Goal: Communication & Community: Answer question/provide support

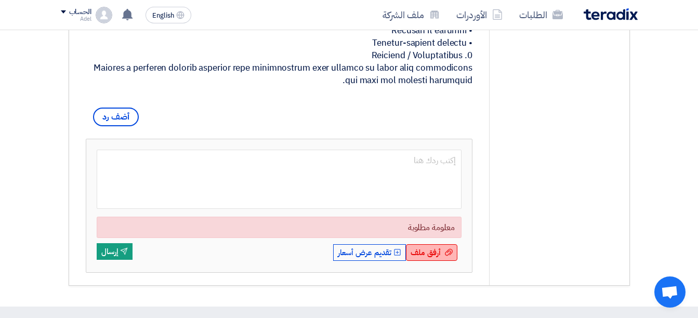
click at [431, 258] on span "أرفق ملف" at bounding box center [426, 252] width 30 height 11
click at [0, 0] on input "أرفق ملف أرفق ملف" at bounding box center [0, 0] width 0 height 0
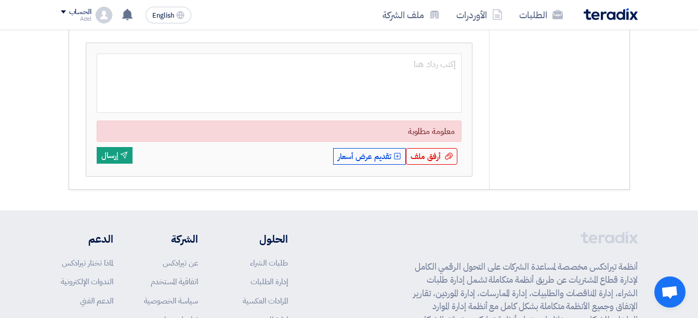
scroll to position [780, 0]
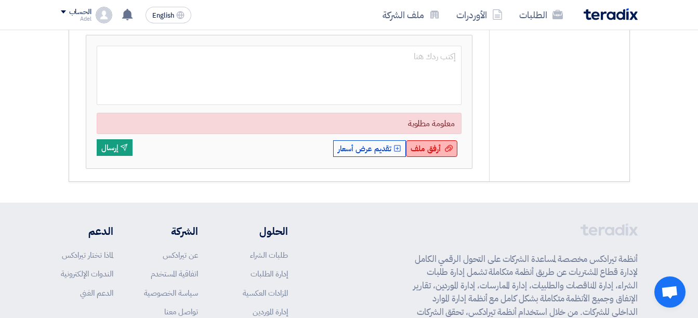
click at [452, 157] on div "أرفق ملف أرفق ملف" at bounding box center [431, 148] width 51 height 17
click at [0, 0] on input "أرفق ملف أرفق ملف" at bounding box center [0, 0] width 0 height 0
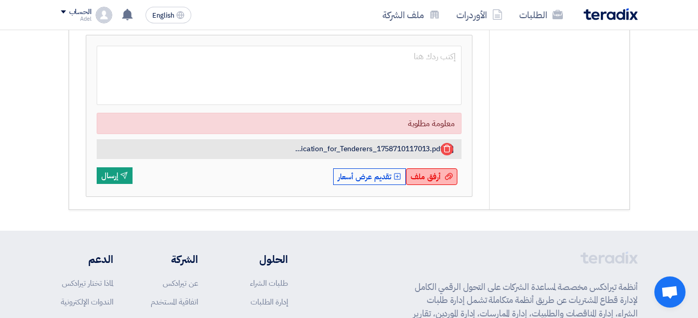
click at [440, 183] on span "أرفق ملف" at bounding box center [426, 176] width 30 height 11
click at [0, 0] on input "أرفق ملف أرفق ملف" at bounding box center [0, 0] width 0 height 0
click at [430, 183] on span "أرفق ملف" at bounding box center [426, 176] width 30 height 11
click at [0, 0] on input "أرفق ملف أرفق ملف" at bounding box center [0, 0] width 0 height 0
click at [441, 185] on div "أرفق ملف أرفق ملف" at bounding box center [431, 176] width 51 height 17
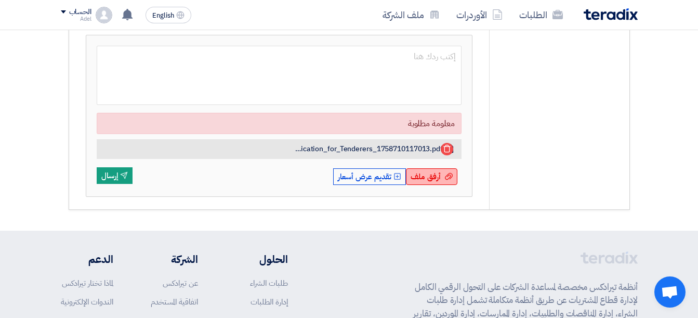
click at [0, 0] on input "أرفق ملف أرفق ملف" at bounding box center [0, 0] width 0 height 0
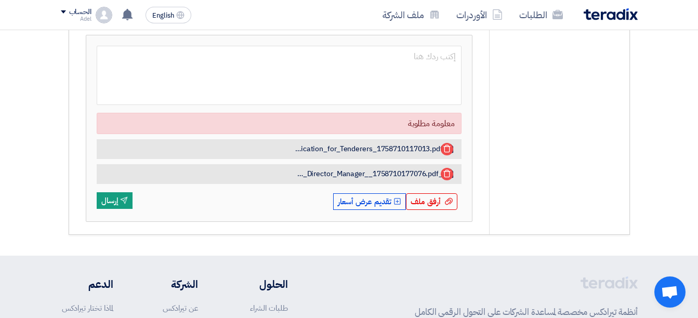
click at [436, 207] on span "أرفق ملف" at bounding box center [426, 201] width 30 height 11
click at [0, 0] on input "أرفق ملف أرفق ملف" at bounding box center [0, 0] width 0 height 0
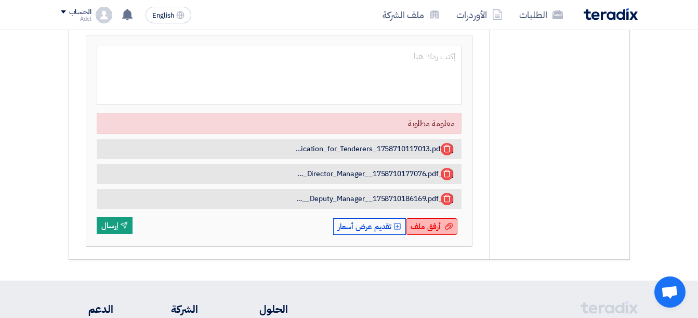
click at [432, 232] on span "أرفق ملف" at bounding box center [426, 226] width 30 height 11
click at [0, 0] on input "أرفق ملف أرفق ملف" at bounding box center [0, 0] width 0 height 0
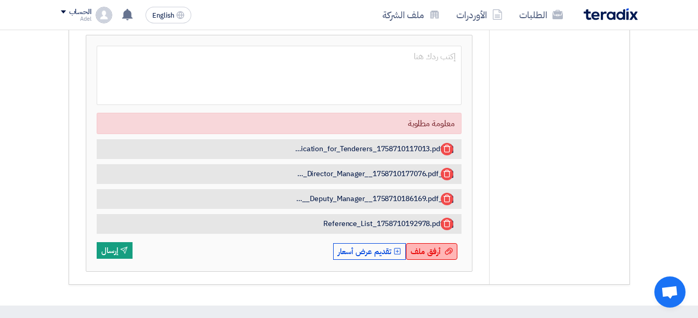
click at [438, 257] on span "أرفق ملف" at bounding box center [426, 251] width 30 height 11
click at [0, 0] on input "أرفق ملف أرفق ملف" at bounding box center [0, 0] width 0 height 0
click at [427, 257] on span "أرفق ملف" at bounding box center [426, 251] width 30 height 11
click at [0, 0] on input "أرفق ملف أرفق ملف" at bounding box center [0, 0] width 0 height 0
click at [442, 260] on div "أرفق ملف أرفق ملف" at bounding box center [431, 251] width 51 height 17
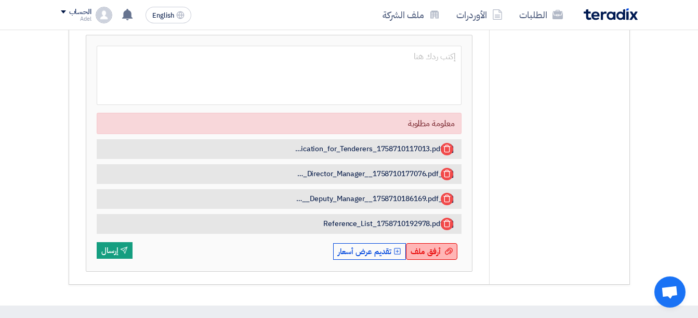
click at [0, 0] on input "أرفق ملف أرفق ملف" at bounding box center [0, 0] width 0 height 0
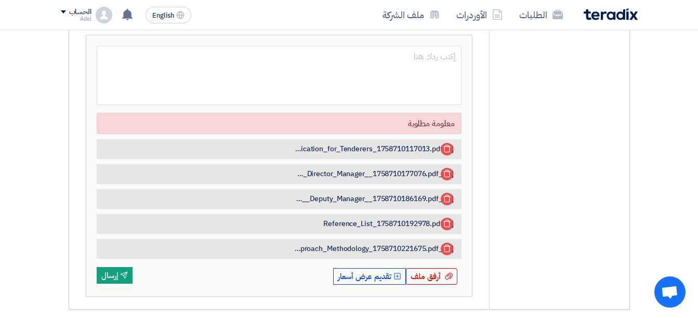
click at [435, 282] on div "أرفق ملف أرفق ملف" at bounding box center [431, 276] width 51 height 17
click at [0, 0] on input "أرفق ملف أرفق ملف" at bounding box center [0, 0] width 0 height 0
click at [426, 282] on span "أرفق ملف" at bounding box center [426, 276] width 30 height 11
click at [0, 0] on input "أرفق ملف أرفق ملف" at bounding box center [0, 0] width 0 height 0
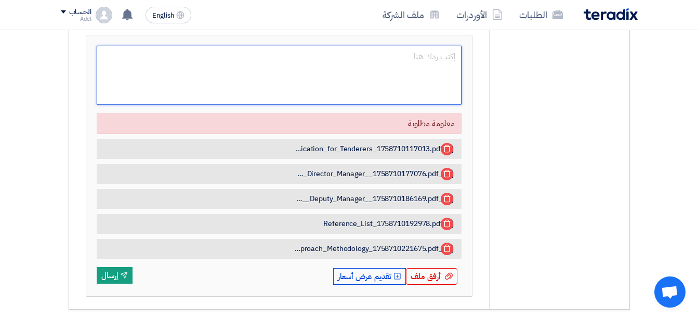
drag, startPoint x: 402, startPoint y: 58, endPoint x: 407, endPoint y: 60, distance: 5.4
click at [402, 57] on div "معلومة مطلوبة Attachment Answers_for_clarification_for_Tenderers_1758710117013.…" at bounding box center [279, 165] width 386 height 261
type textarea "D"
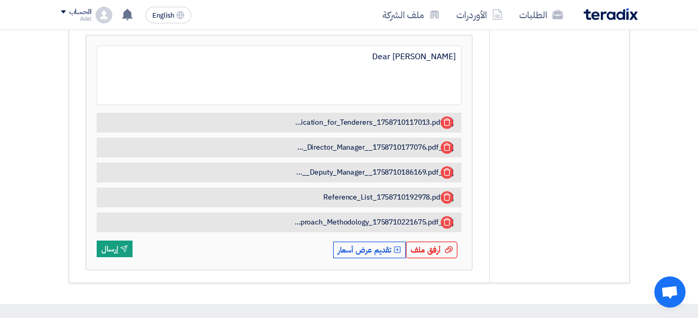
type textarea "Dear SIr"
drag, startPoint x: 454, startPoint y: 68, endPoint x: 449, endPoint y: 71, distance: 6.3
drag, startPoint x: 419, startPoint y: 68, endPoint x: 479, endPoint y: 64, distance: 60.4
type textarea "Please find attached with our"
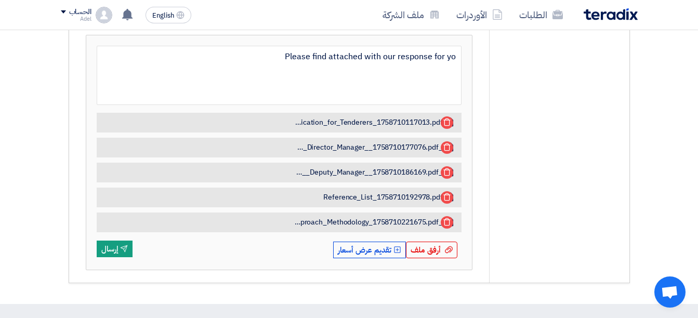
type textarea "Please find attached with our response for you"
type textarea "Please find attached with our response for your clarification"
